Goal: Information Seeking & Learning: Learn about a topic

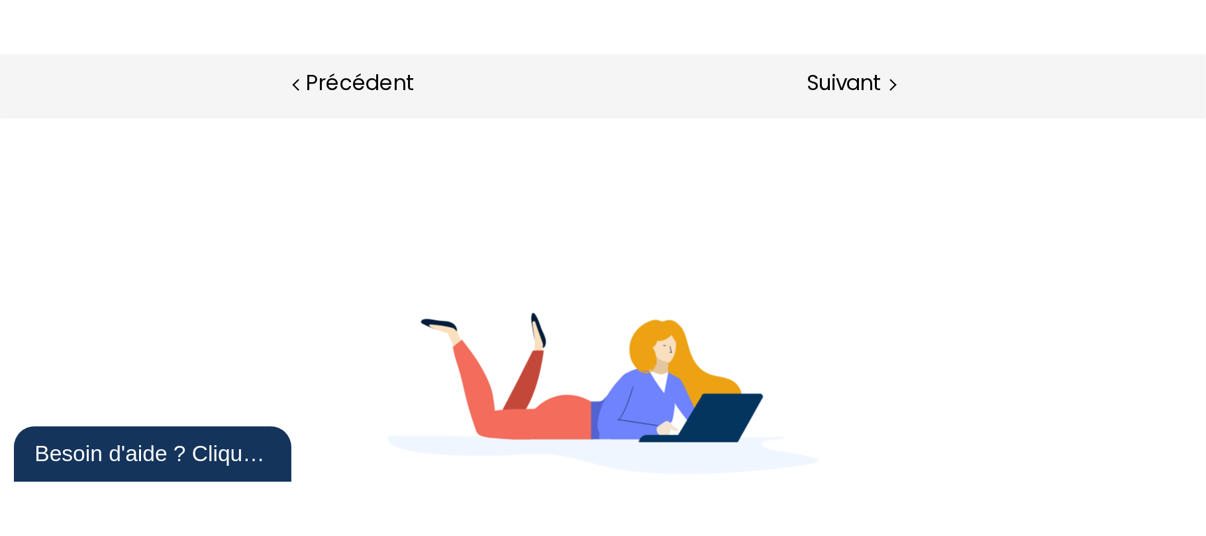
scroll to position [1257, 0]
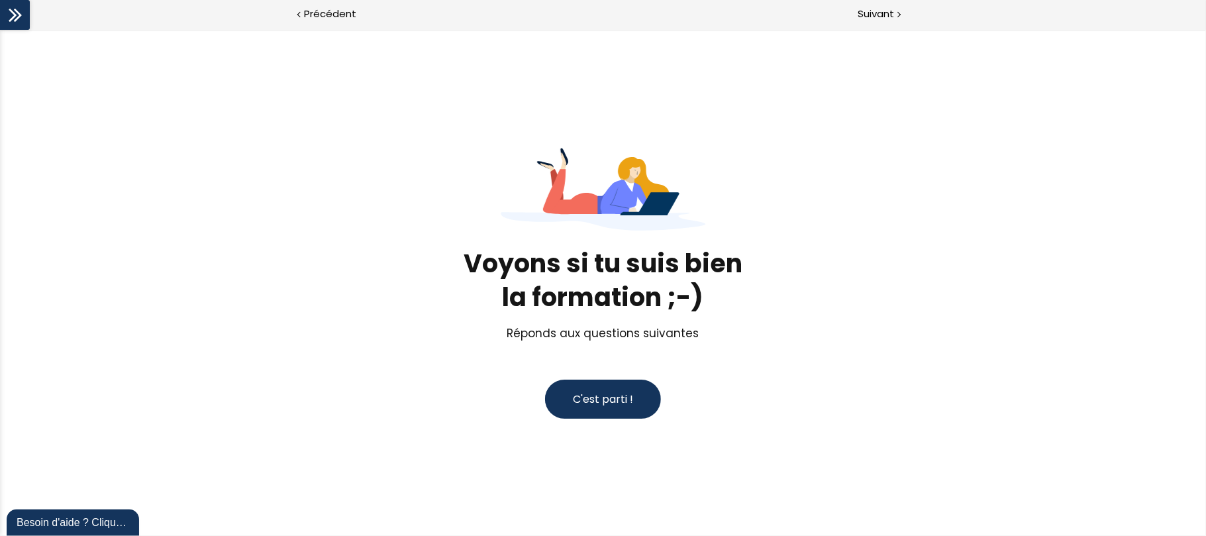
click at [575, 203] on span "C'est parti !" at bounding box center [603, 398] width 60 height 15
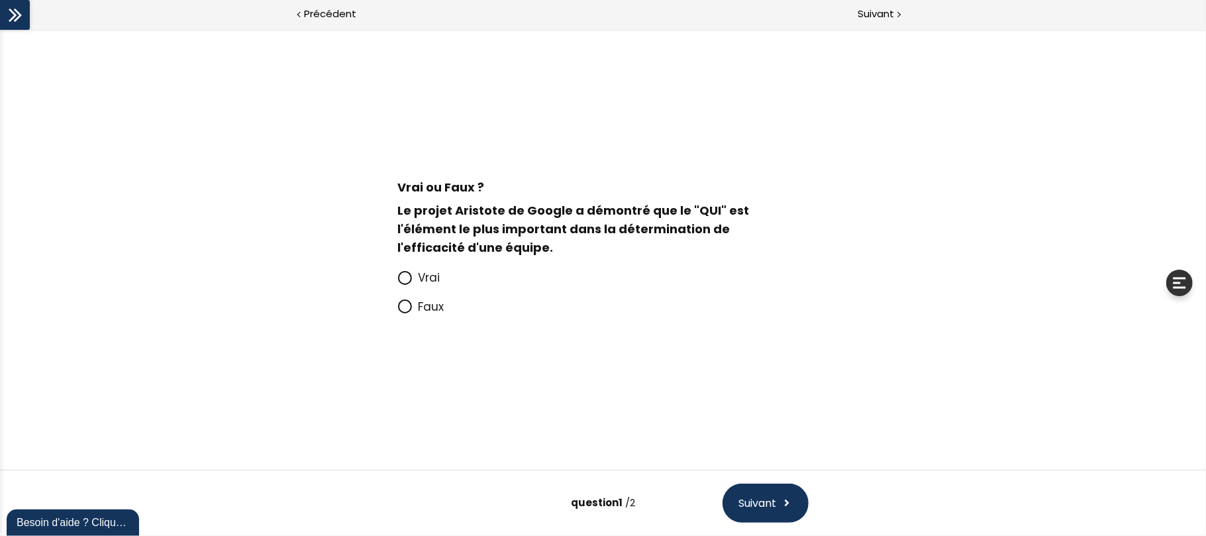
click at [433, 203] on span "Faux" at bounding box center [432, 306] width 26 height 16
click at [398, 203] on input "Faux" at bounding box center [398, 310] width 0 height 0
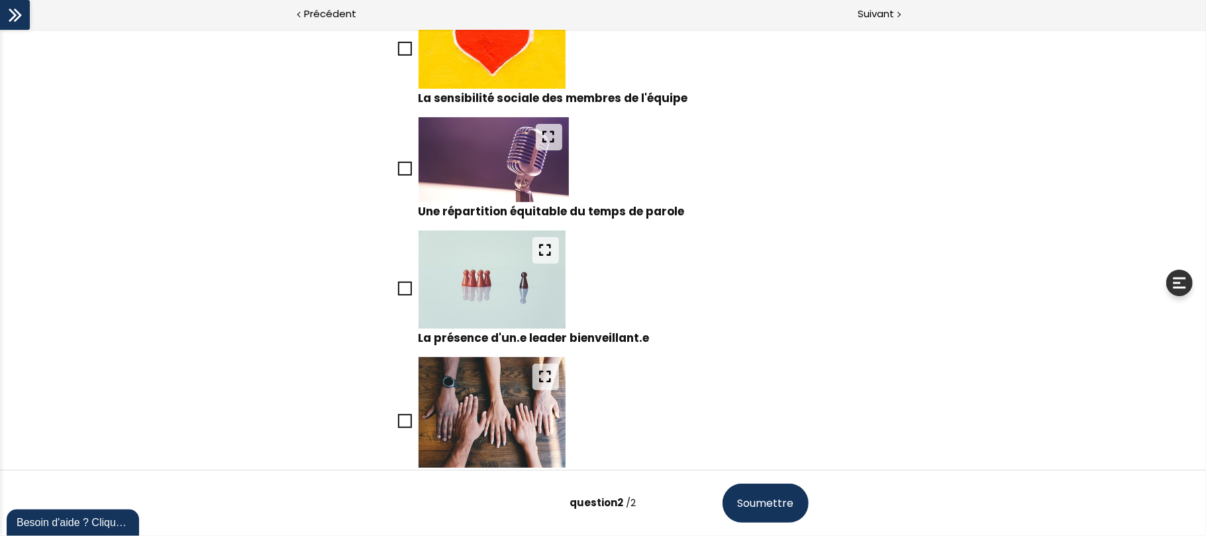
scroll to position [208, 0]
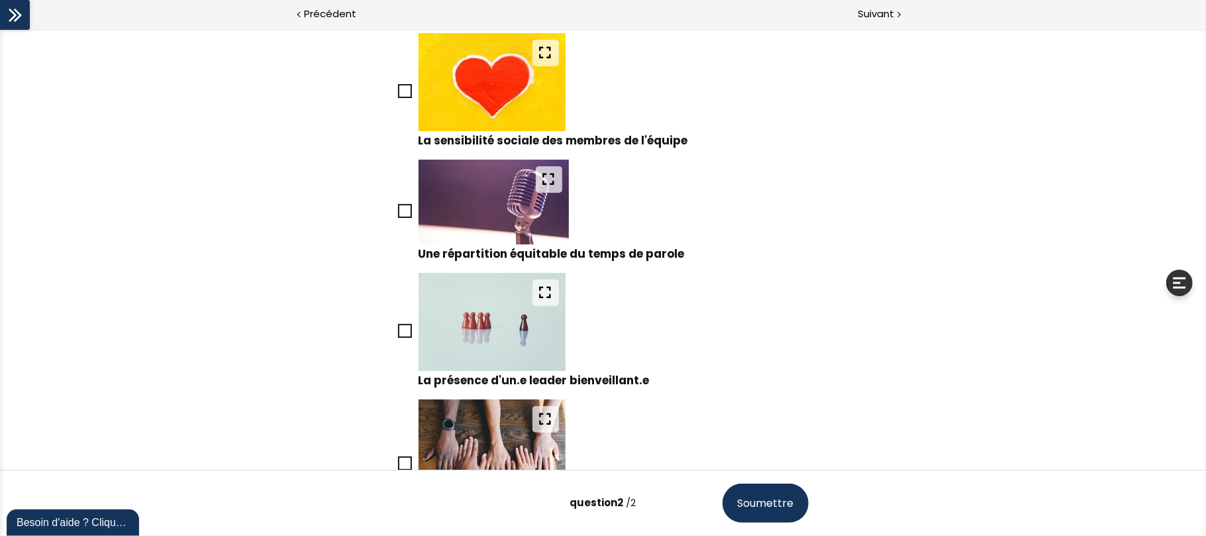
click at [401, 92] on icon at bounding box center [404, 90] width 11 height 11
click at [398, 94] on input "La sensibilité sociale des membres de l'équipe" at bounding box center [398, 94] width 0 height 0
click at [403, 203] on icon at bounding box center [404, 210] width 11 height 11
click at [398, 203] on input "Une répartition équitable du temps de parole" at bounding box center [398, 214] width 0 height 0
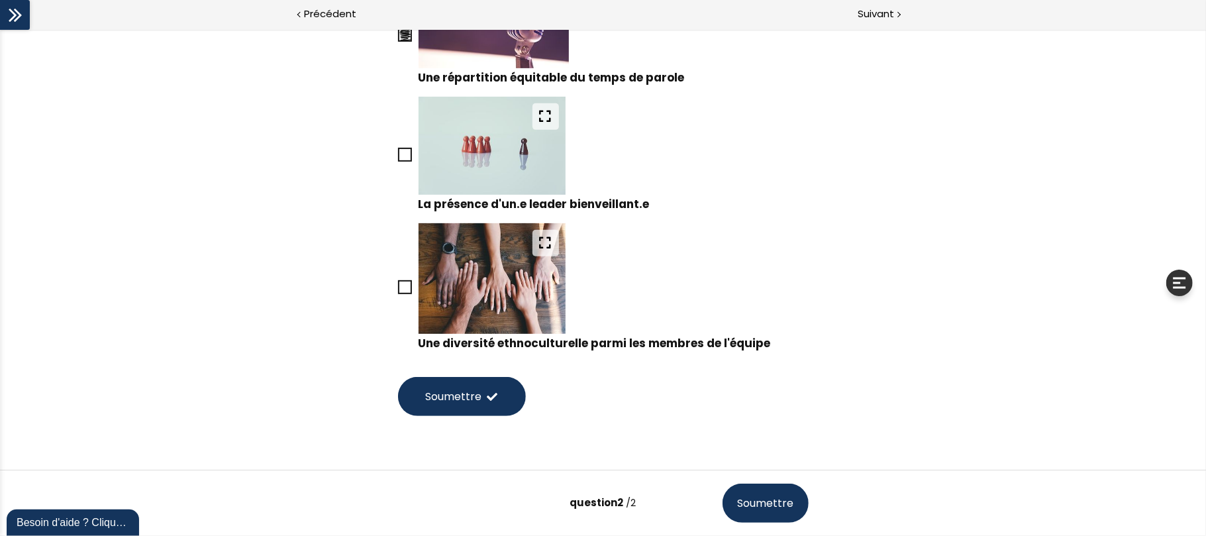
scroll to position [385, 0]
click at [405, 158] on icon at bounding box center [405, 153] width 11 height 11
click at [398, 157] on input "La présence d'un.e leader bienveillant.e" at bounding box center [398, 157] width 0 height 0
drag, startPoint x: 400, startPoint y: 286, endPoint x: 425, endPoint y: 304, distance: 31.3
click at [401, 203] on icon at bounding box center [405, 286] width 11 height 11
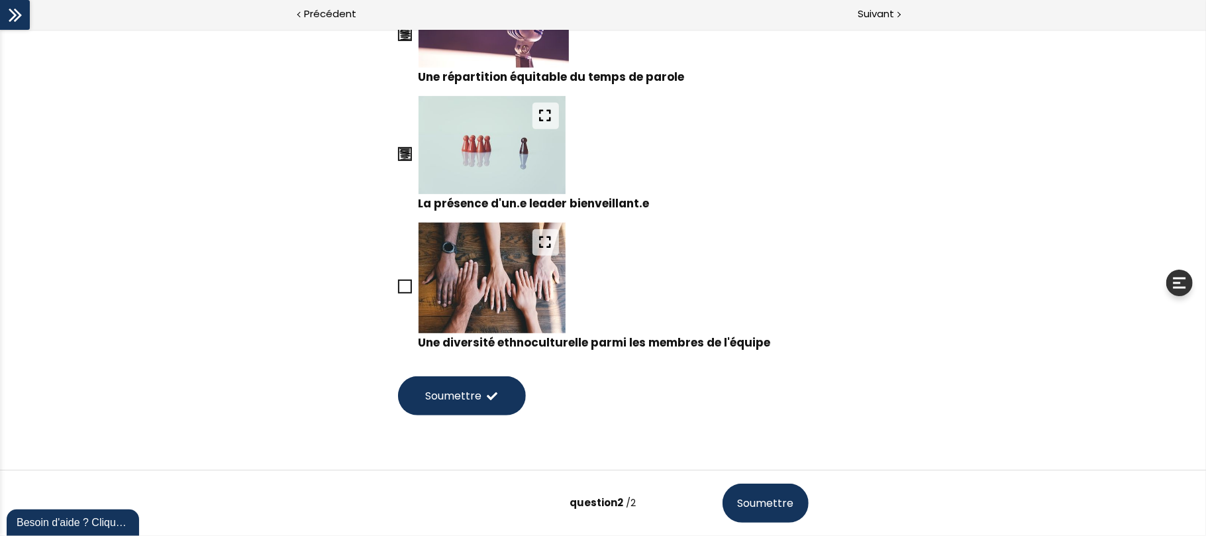
click at [398, 203] on input "Une diversité ethnoculturelle parmi les membres de l'équipe" at bounding box center [398, 290] width 0 height 0
click at [488, 203] on span at bounding box center [493, 395] width 11 height 11
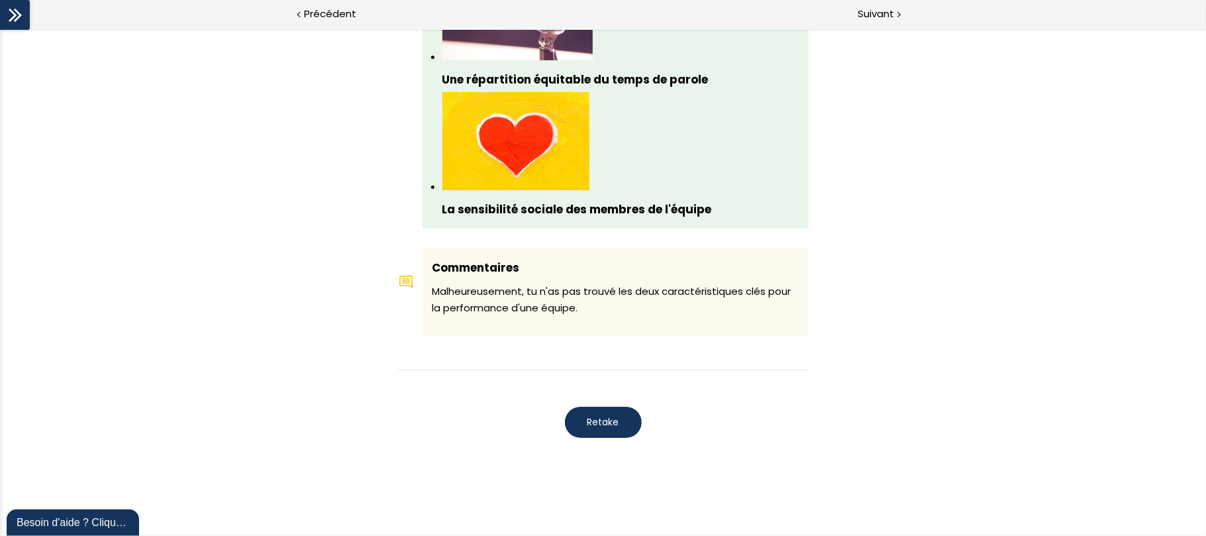
scroll to position [1430, 0]
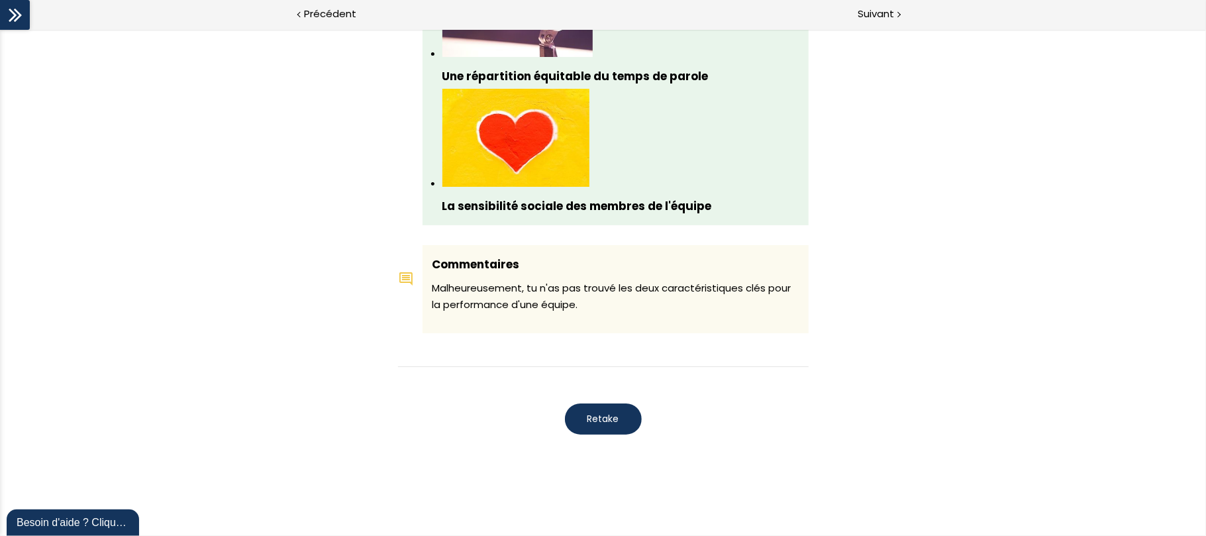
click at [575, 203] on span "Retake" at bounding box center [604, 418] width 32 height 14
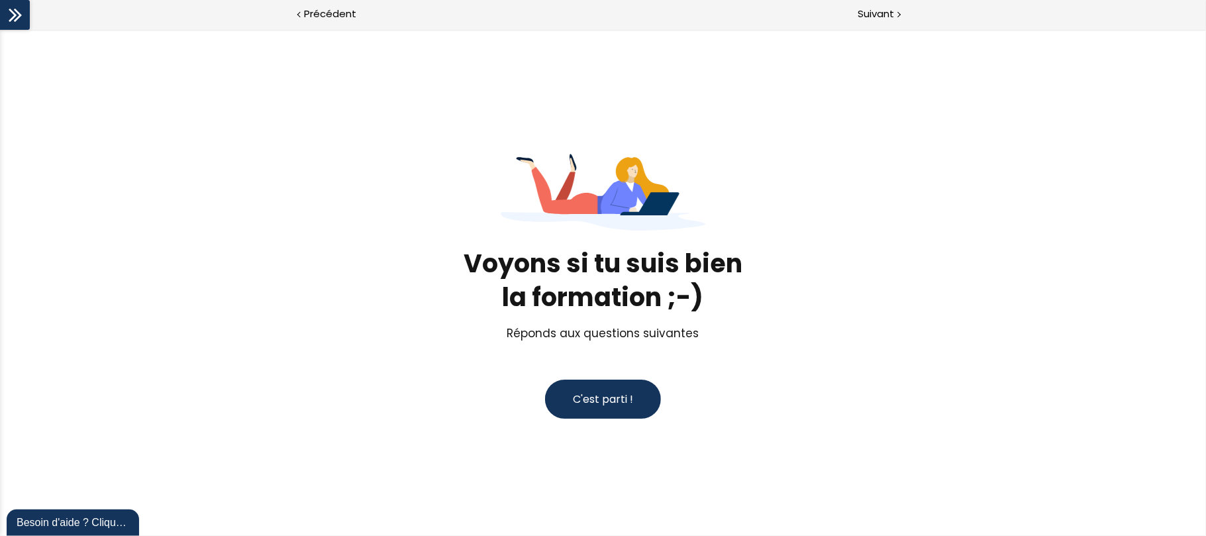
click at [575, 203] on span "C'est parti !" at bounding box center [603, 398] width 60 height 15
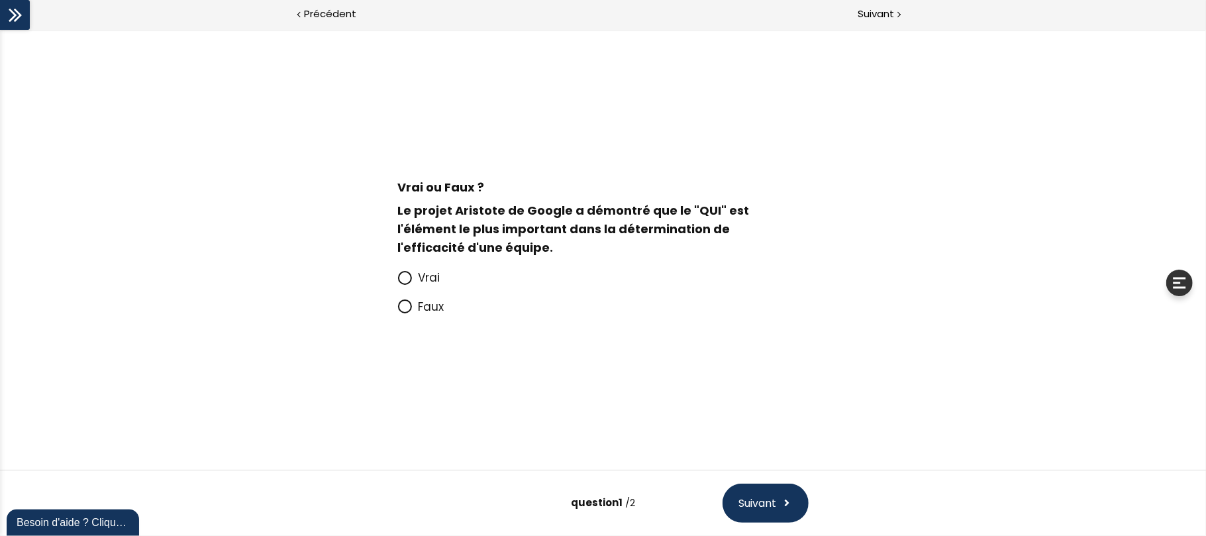
click at [405, 203] on icon at bounding box center [404, 305] width 11 height 11
click at [398, 203] on input "Faux" at bounding box center [398, 310] width 0 height 0
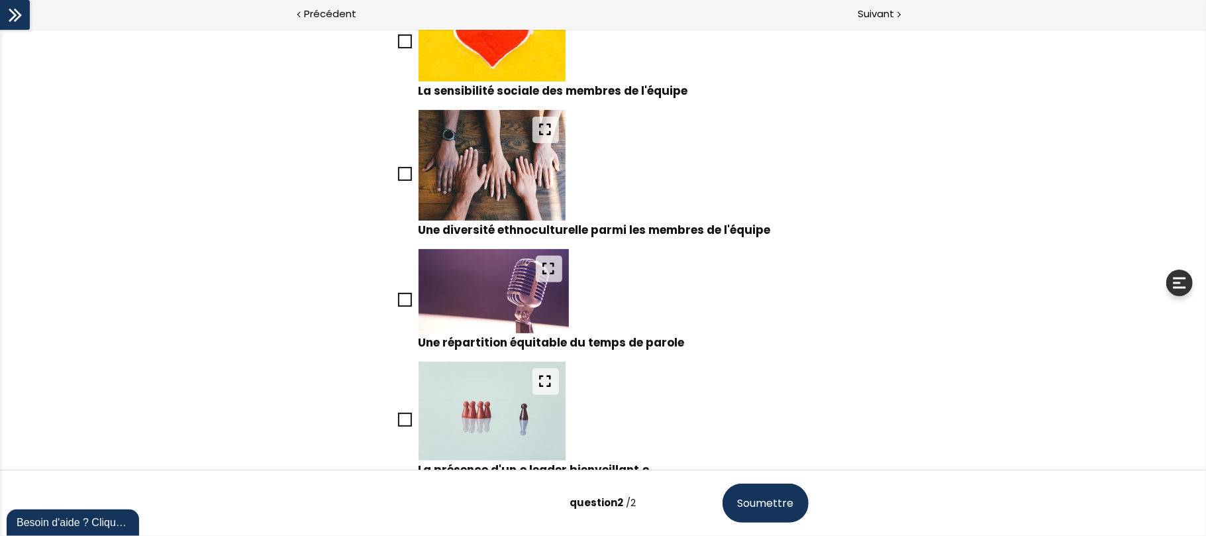
scroll to position [260, 0]
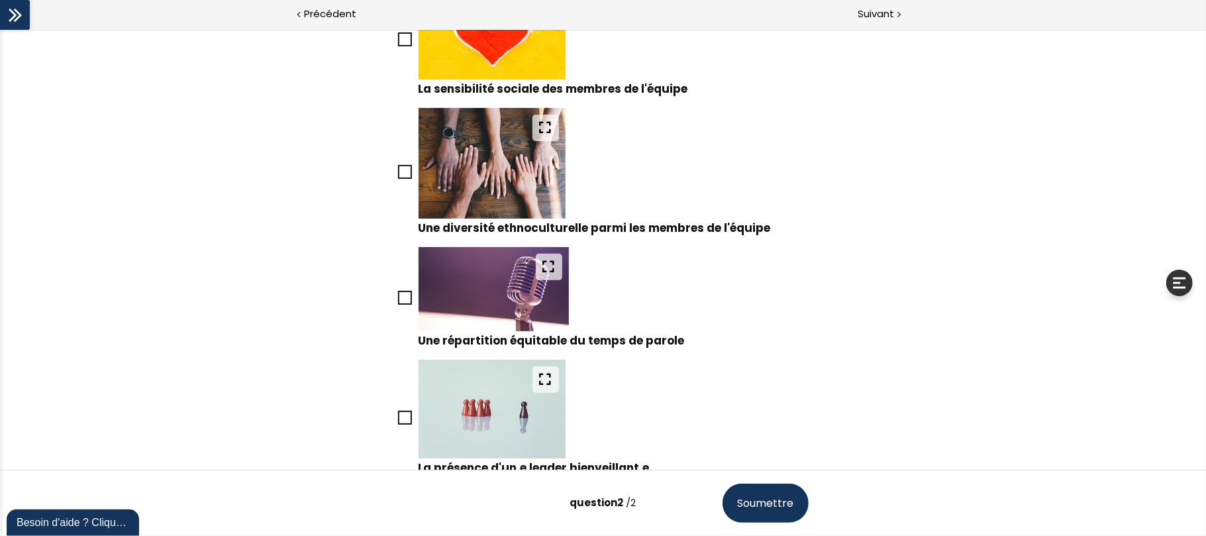
click at [403, 37] on icon at bounding box center [405, 39] width 11 height 11
click at [398, 42] on input "La sensibilité sociale des membres de l'équipe" at bounding box center [398, 42] width 0 height 0
drag, startPoint x: 401, startPoint y: 295, endPoint x: 413, endPoint y: 299, distance: 13.4
click at [401, 203] on icon at bounding box center [405, 297] width 11 height 11
click at [398, 203] on input "Une répartition équitable du temps de parole" at bounding box center [398, 301] width 0 height 0
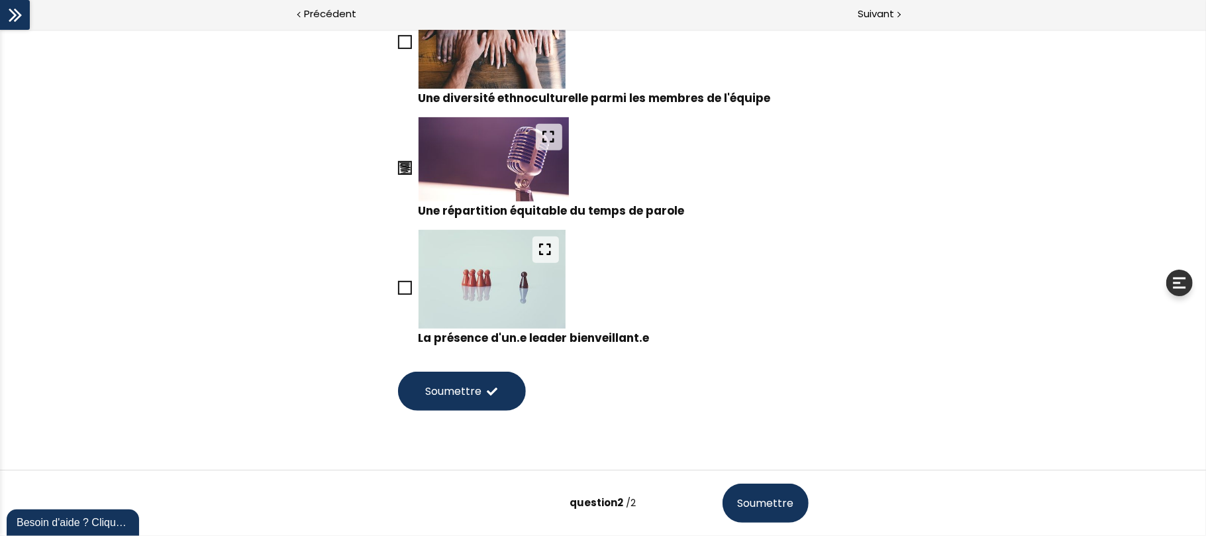
scroll to position [423, 0]
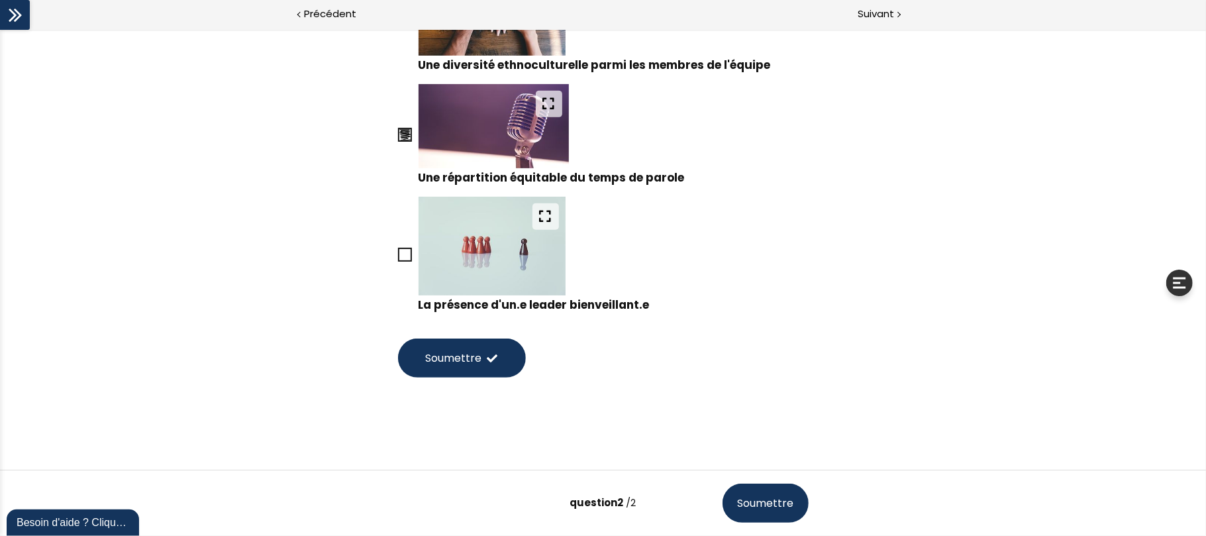
click at [465, 203] on span "Soumettre" at bounding box center [454, 357] width 56 height 17
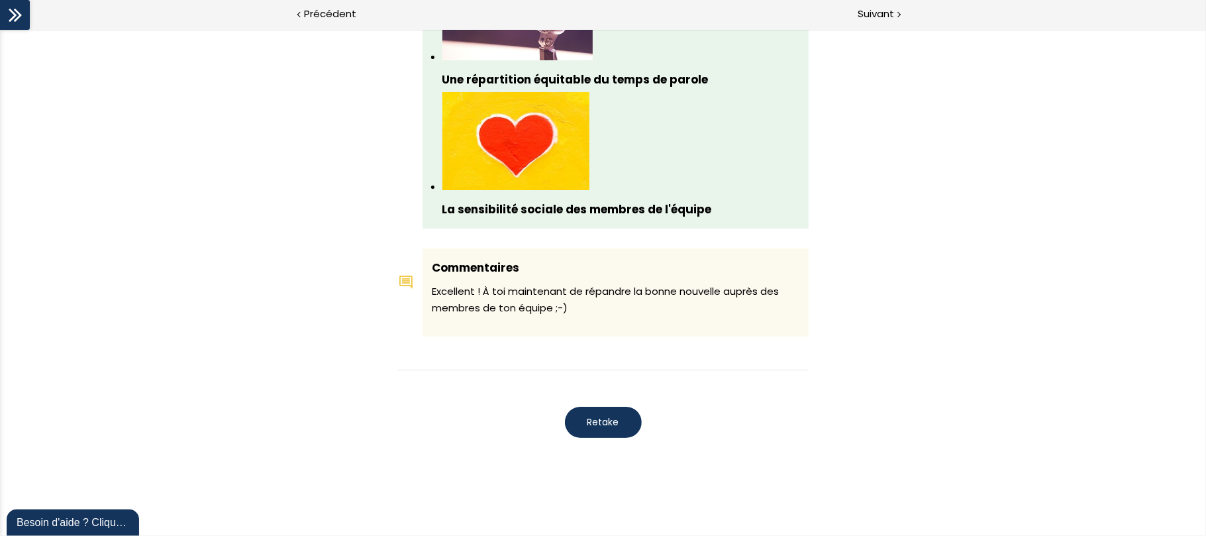
scroll to position [1430, 0]
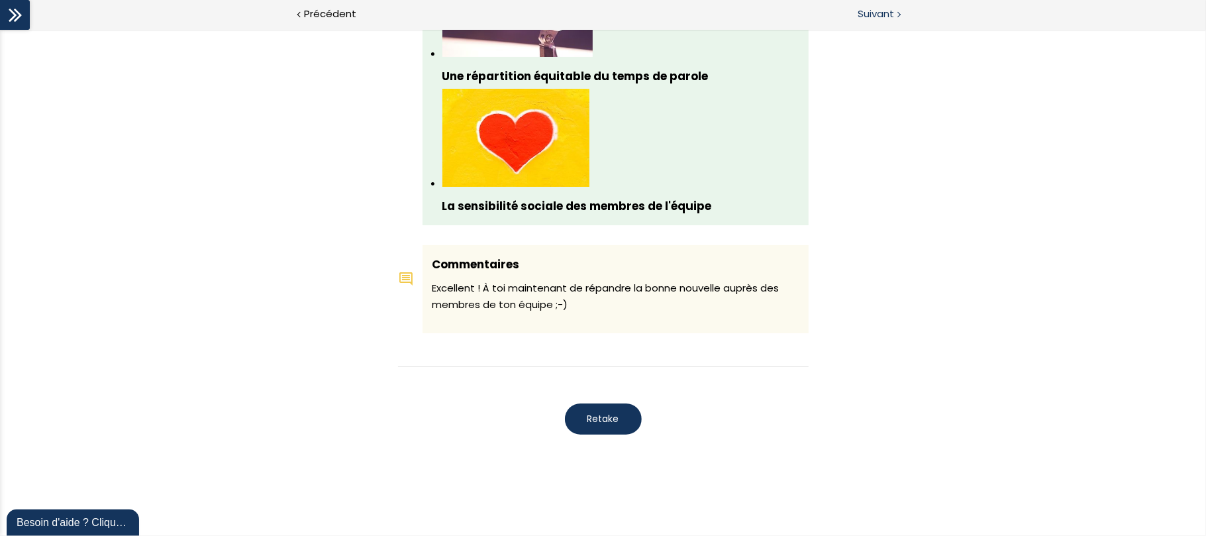
drag, startPoint x: 886, startPoint y: 14, endPoint x: 1174, endPoint y: 61, distance: 292.0
click at [575, 14] on span "Suivant" at bounding box center [876, 14] width 36 height 17
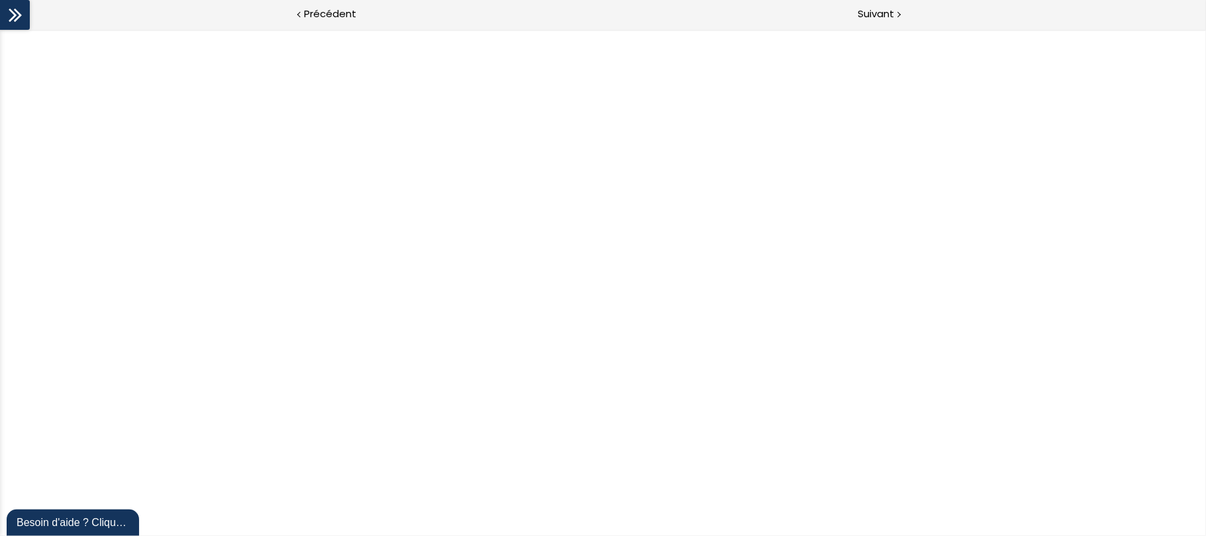
scroll to position [0, 0]
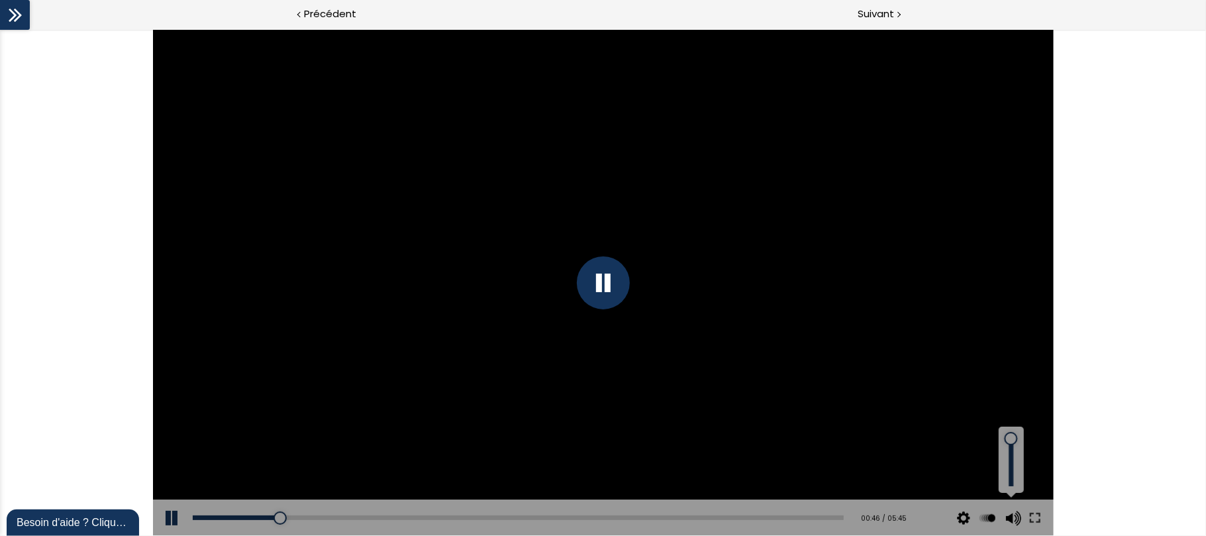
drag, startPoint x: 1014, startPoint y: 458, endPoint x: 1014, endPoint y: 438, distance: 20.5
click at [575, 203] on div at bounding box center [1011, 438] width 0 height 0
click at [575, 203] on div "03:53" at bounding box center [519, 517] width 652 height 5
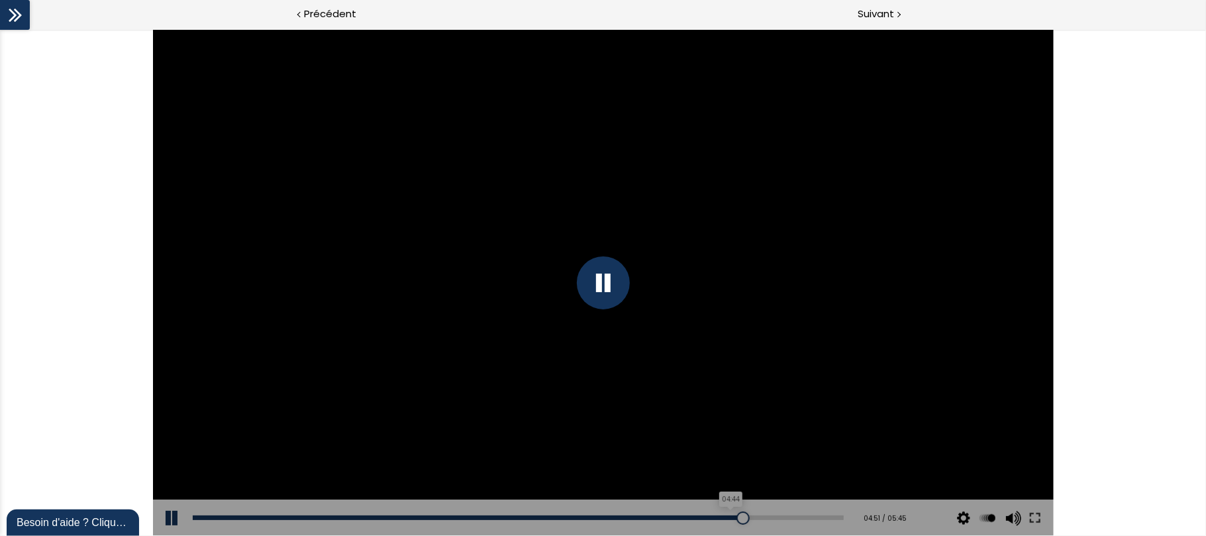
click at [575, 203] on div "04:44" at bounding box center [519, 517] width 652 height 5
click at [575, 203] on div "04:38" at bounding box center [519, 517] width 652 height 5
click at [575, 203] on div at bounding box center [603, 282] width 53 height 53
